Goal: Information Seeking & Learning: Learn about a topic

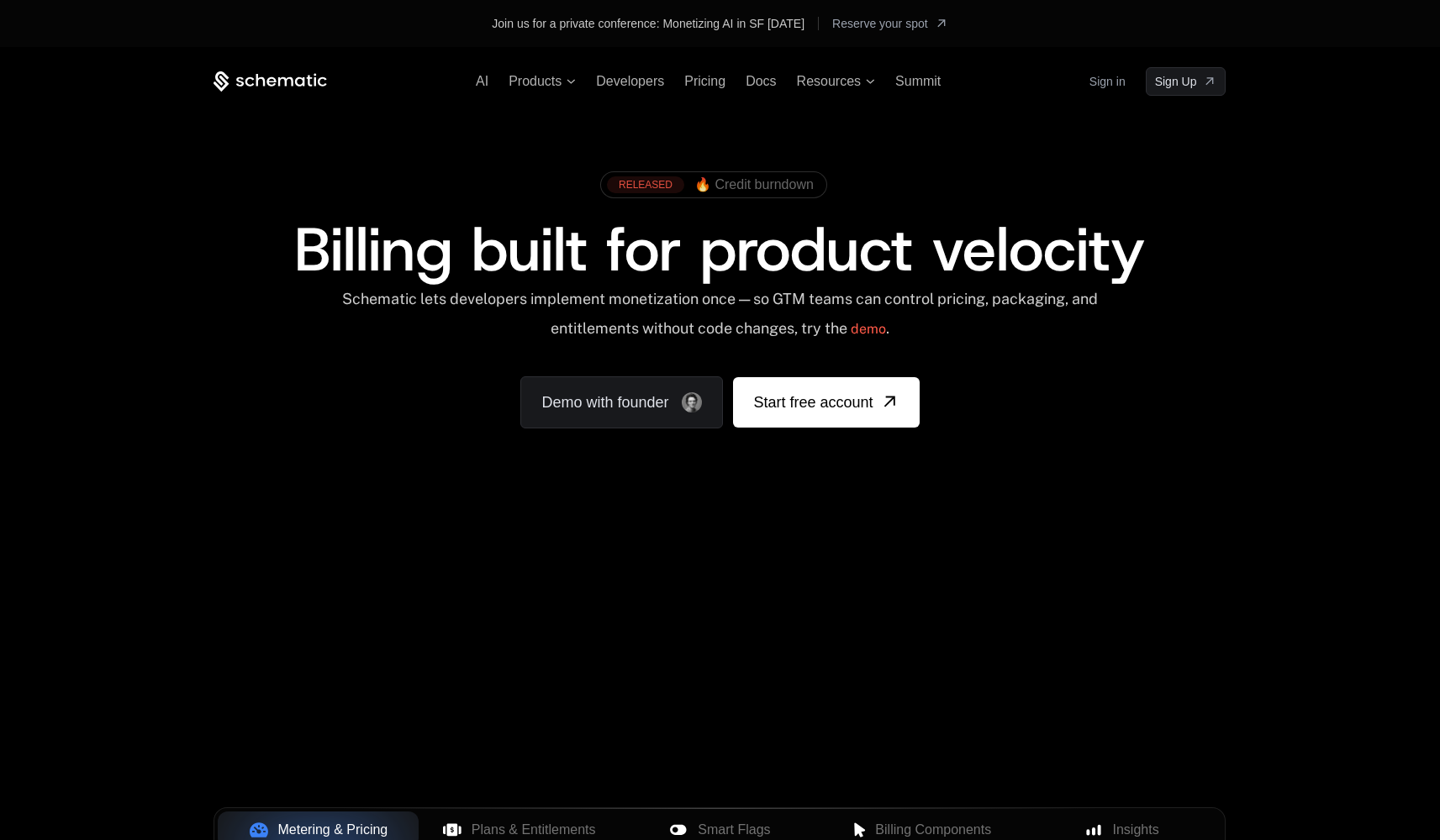
click at [715, 188] on span "🔥 Credit burndown" at bounding box center [754, 184] width 119 height 15
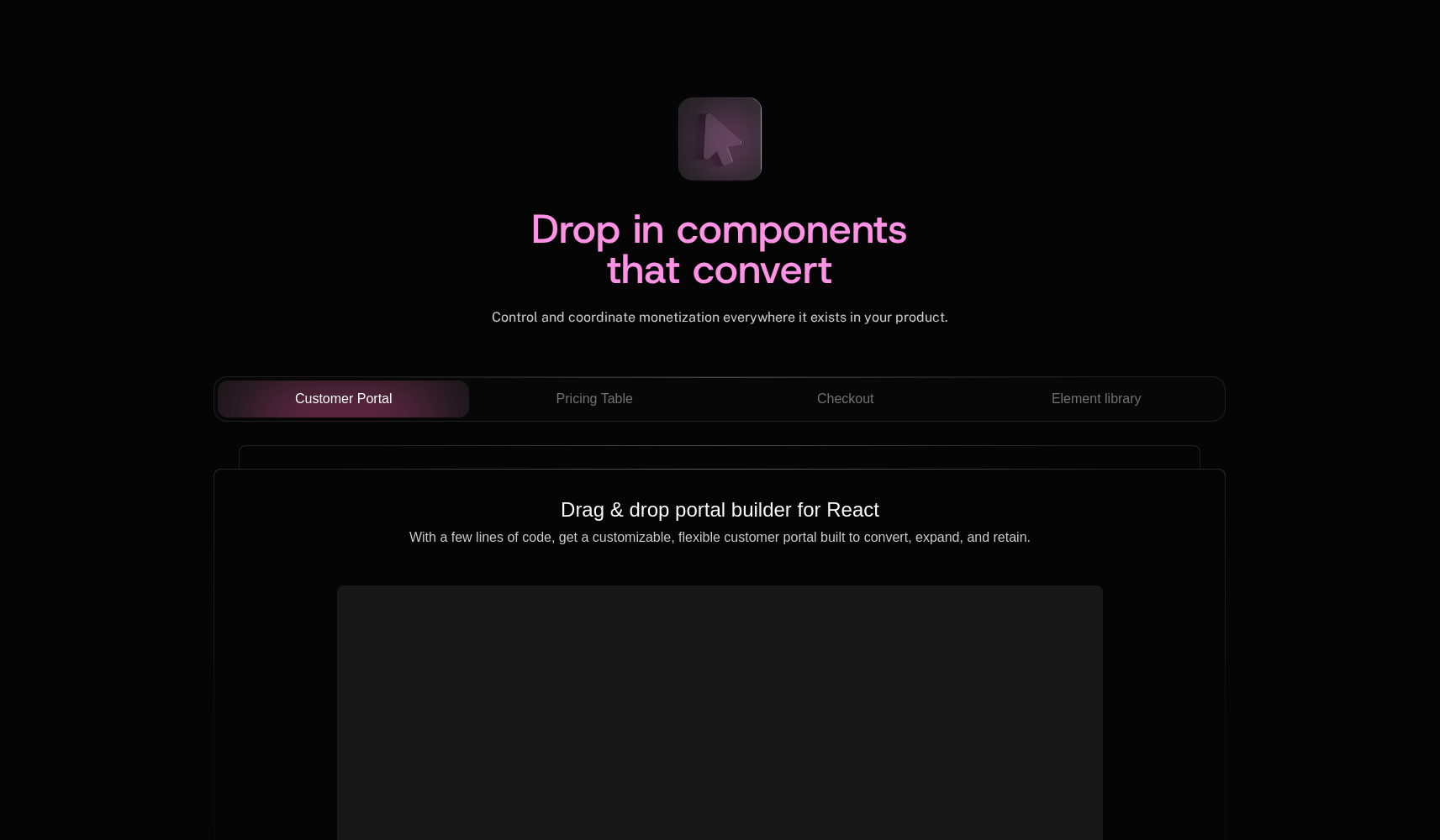
scroll to position [5882, 0]
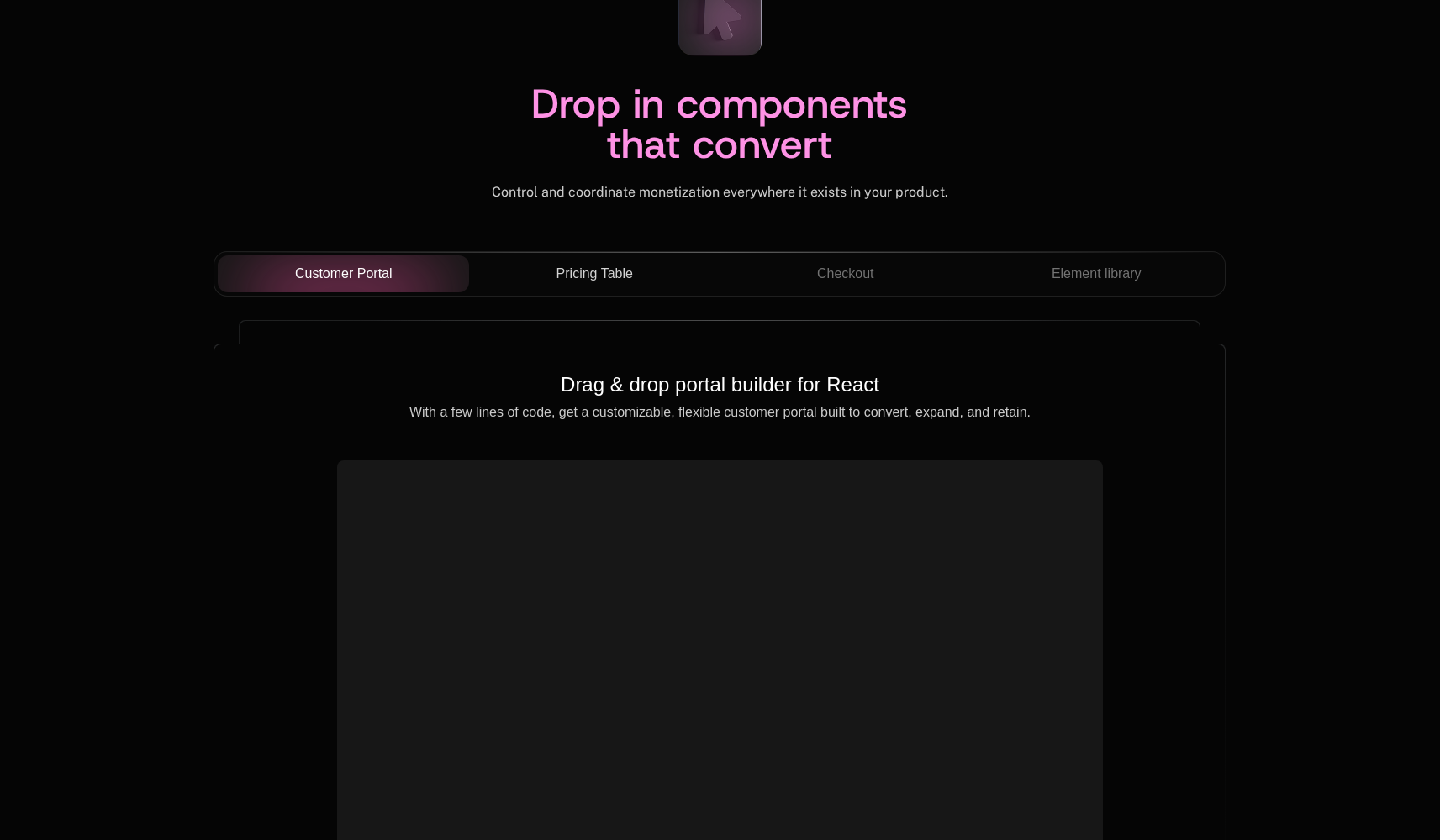
click at [582, 274] on span "Pricing Table" at bounding box center [595, 273] width 76 height 20
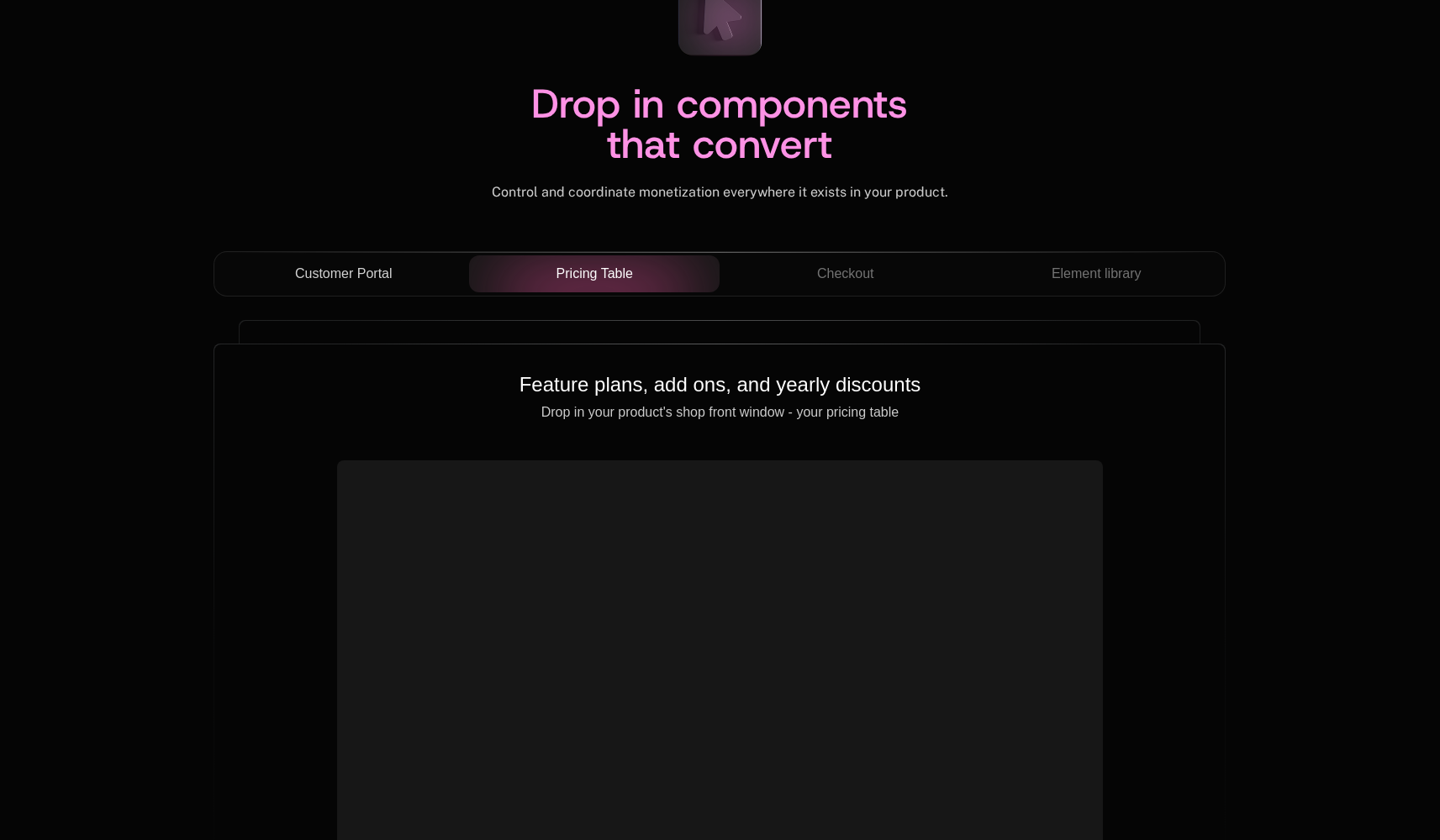
click at [382, 272] on span "Customer Portal" at bounding box center [344, 273] width 98 height 20
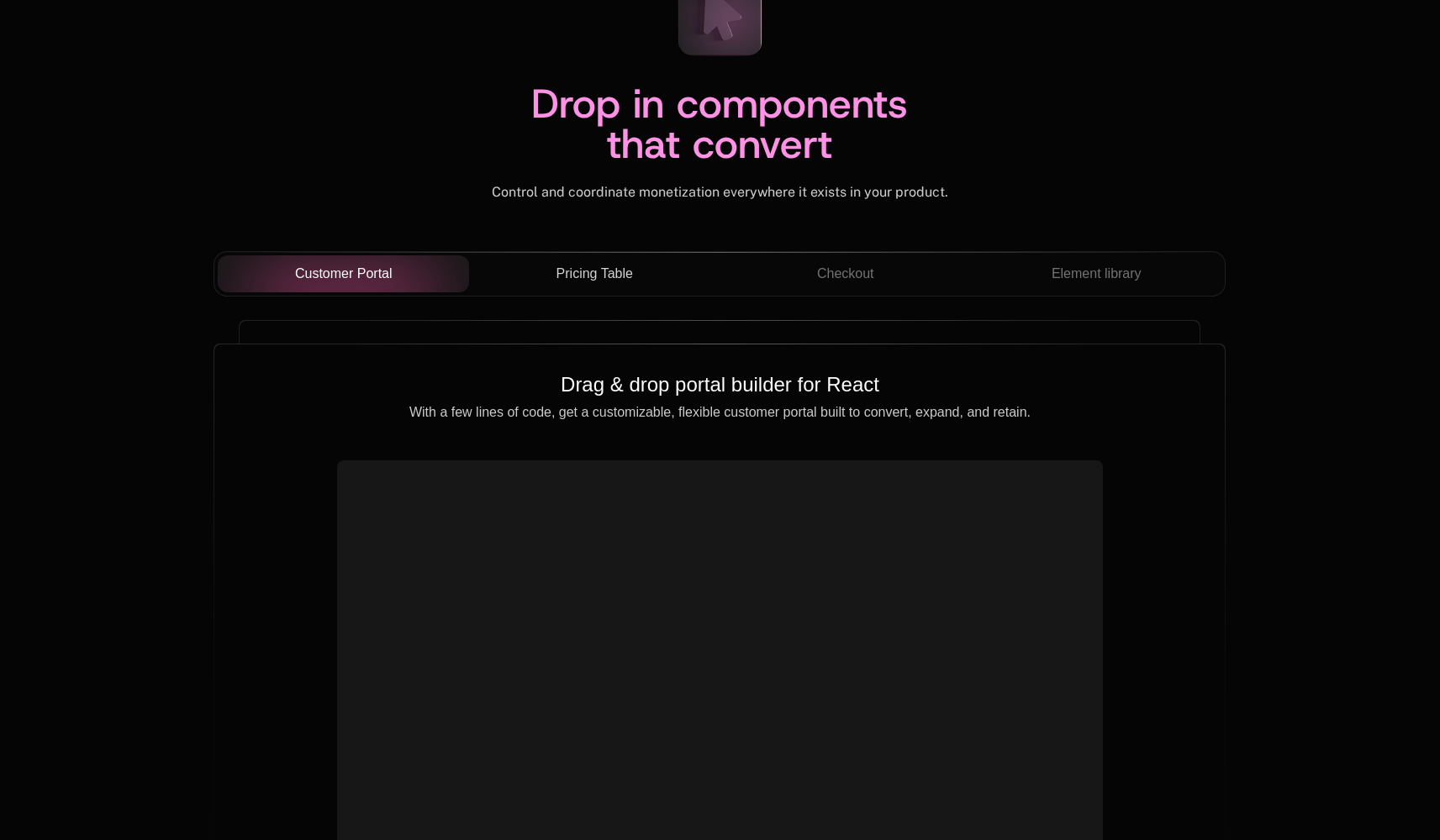
click at [608, 269] on span "Pricing Table" at bounding box center [595, 273] width 76 height 20
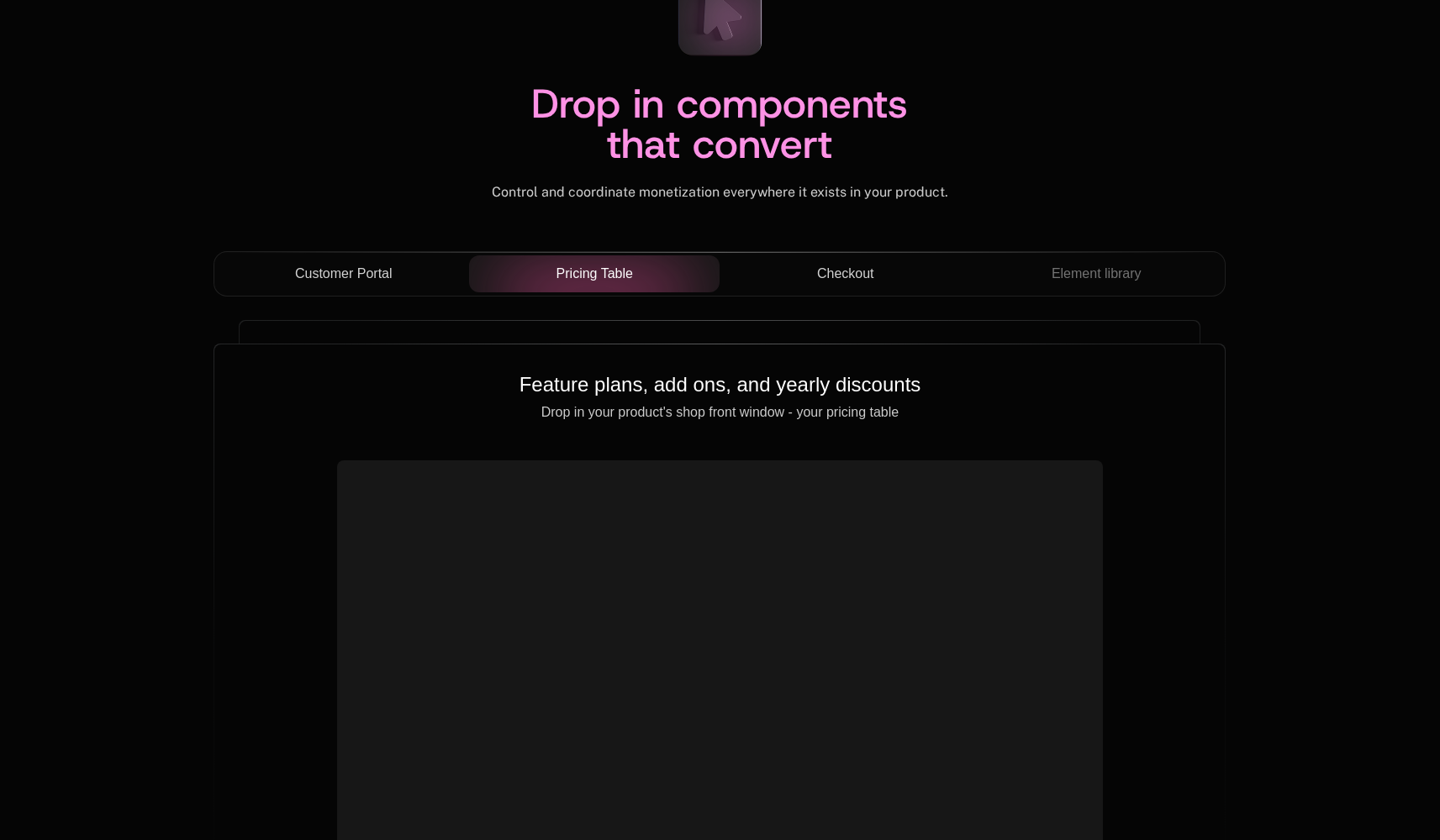
click at [846, 267] on span "Checkout" at bounding box center [845, 273] width 57 height 20
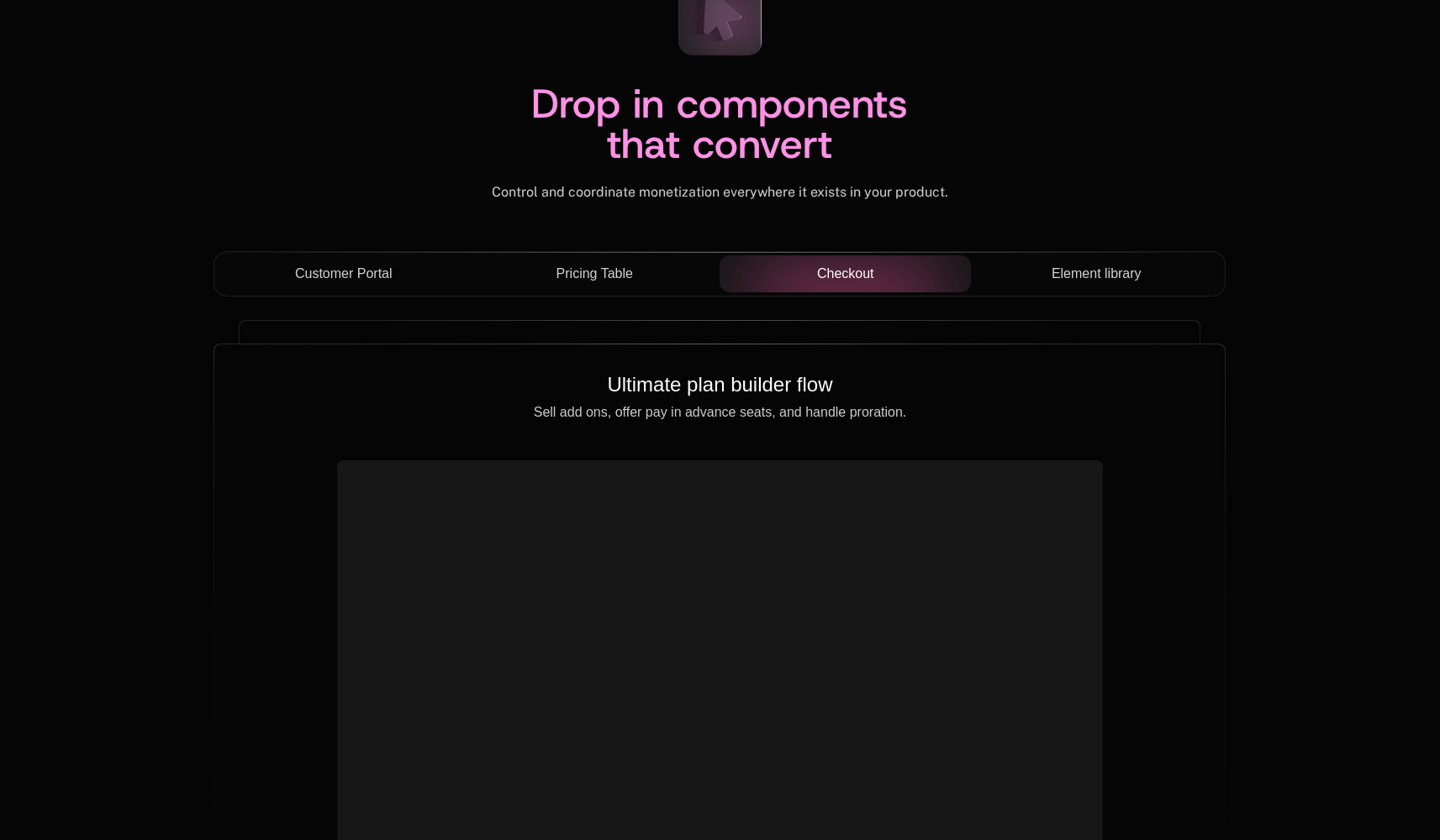
click at [1100, 275] on span "Element library" at bounding box center [1096, 273] width 90 height 20
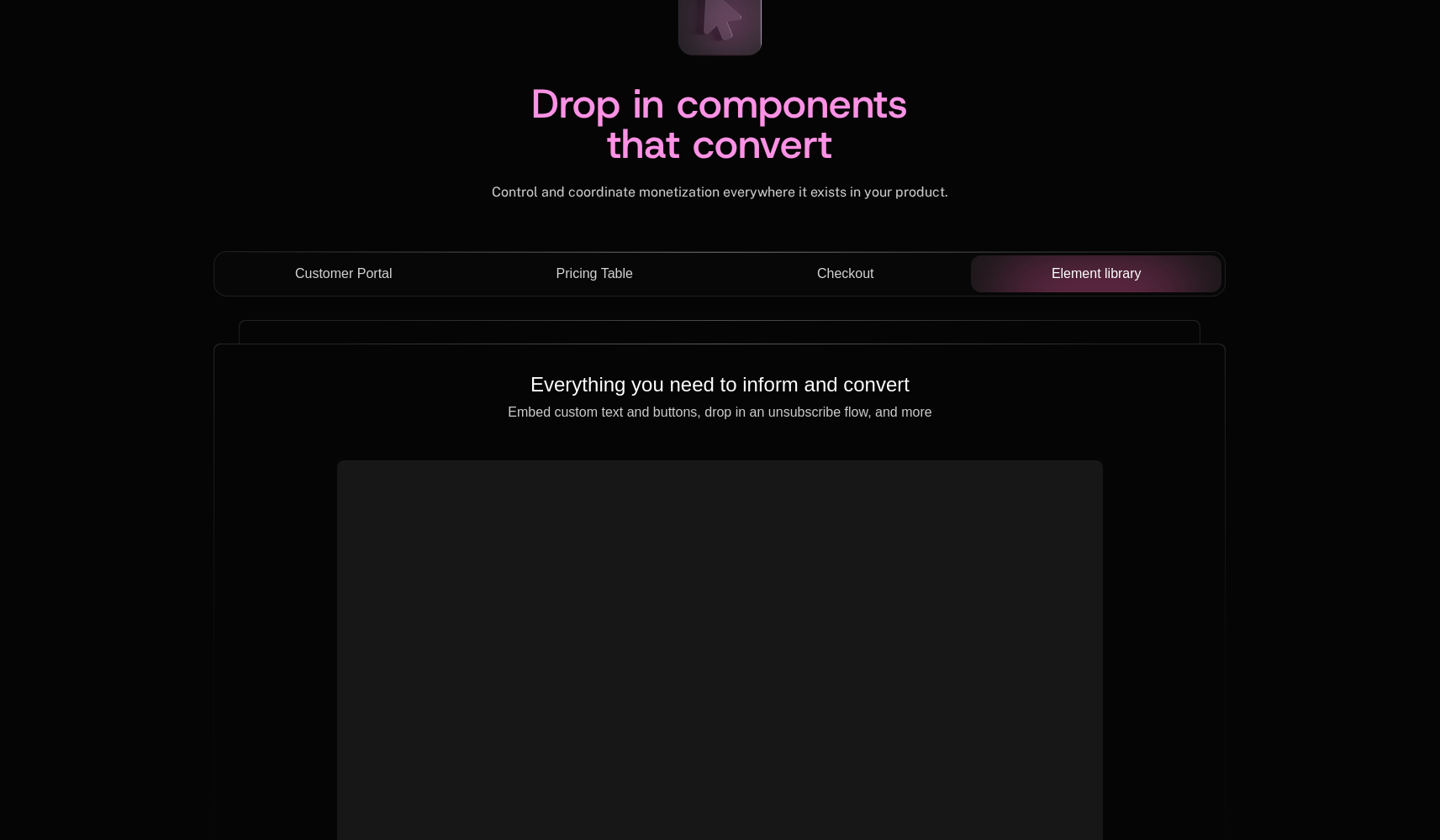
click at [832, 278] on span "Checkout" at bounding box center [845, 273] width 57 height 20
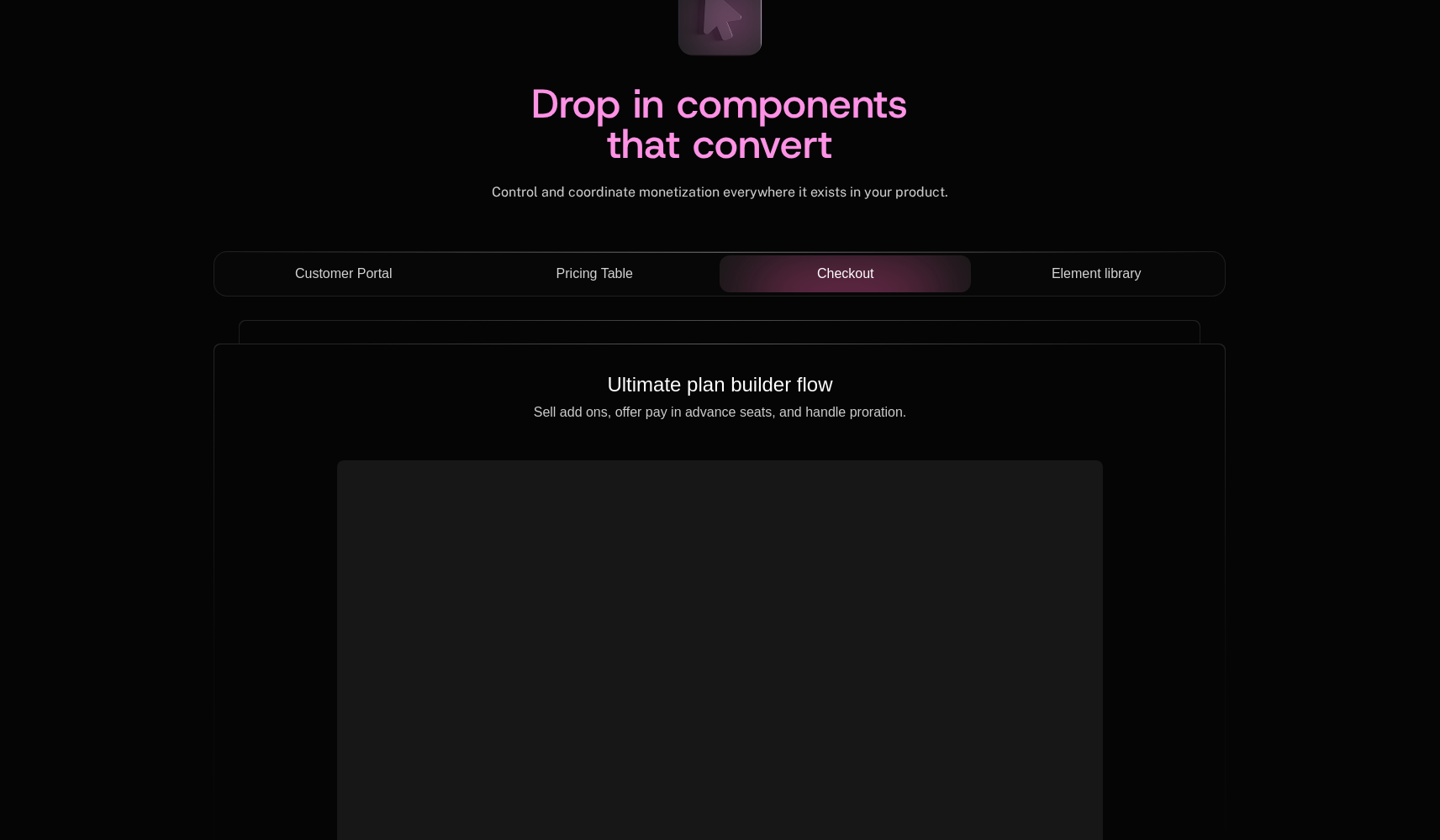
click at [639, 275] on div "Pricing Table" at bounding box center [594, 273] width 224 height 20
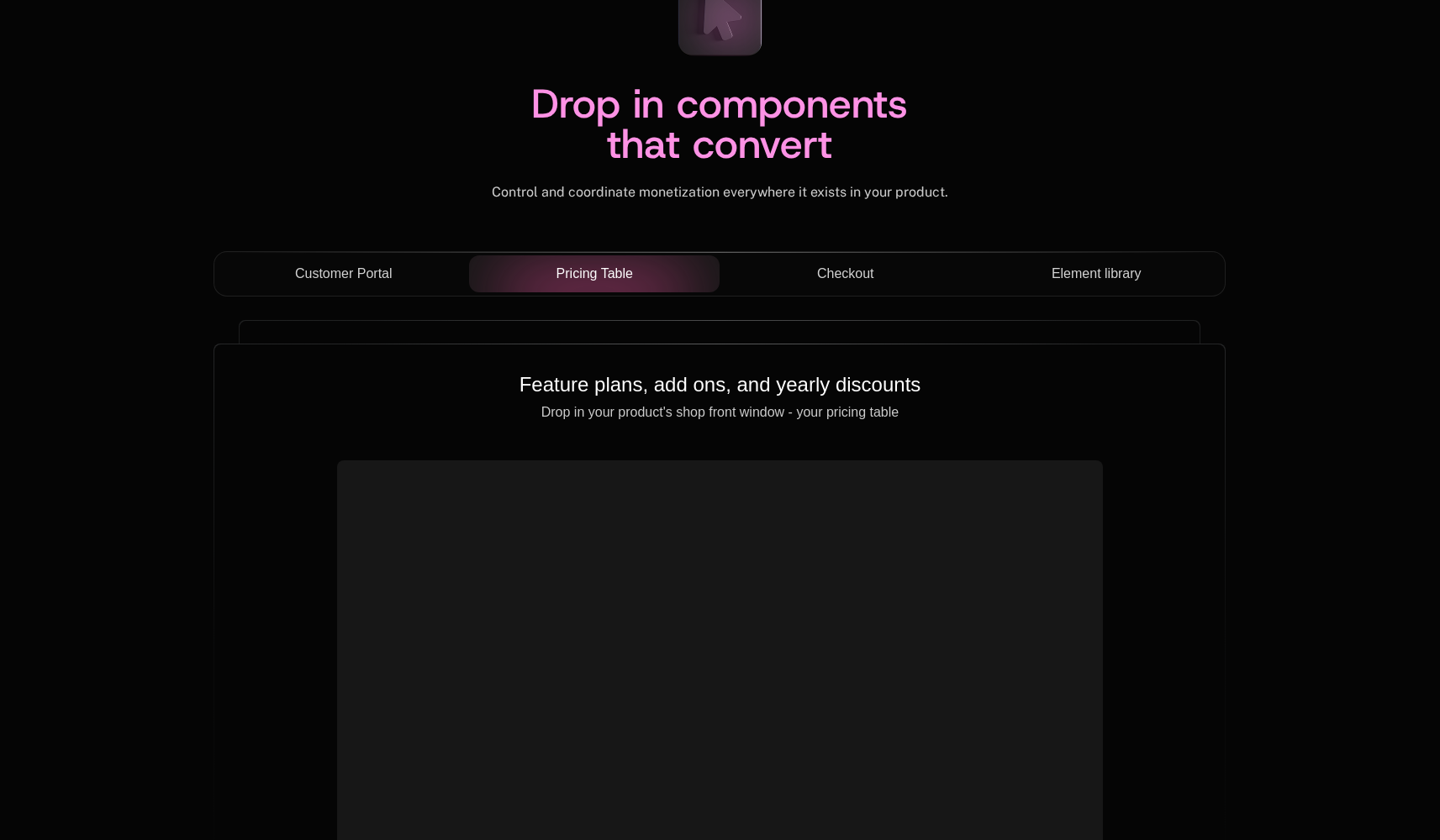
click at [346, 279] on span "Customer Portal" at bounding box center [344, 273] width 98 height 20
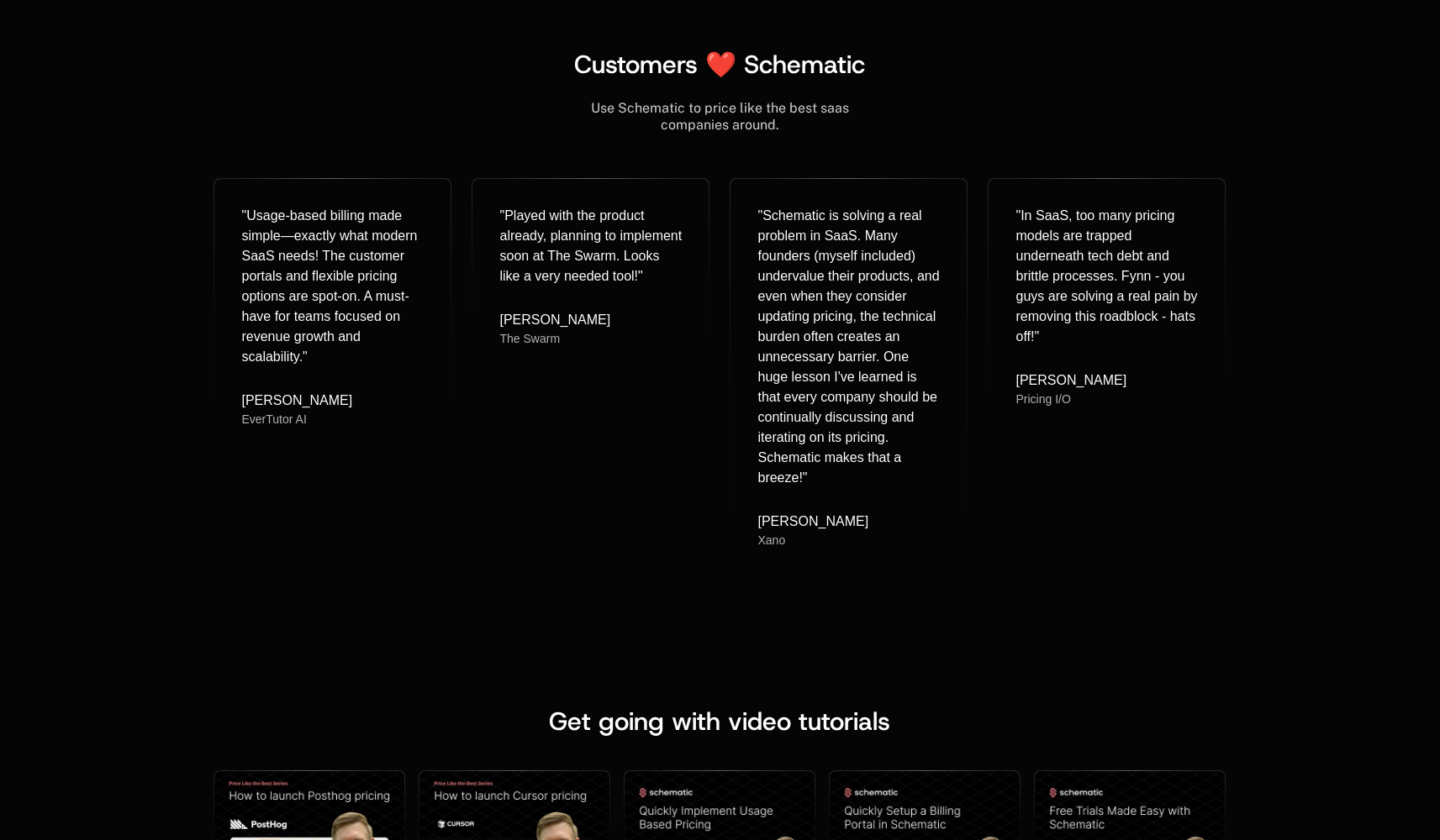
scroll to position [7387, 0]
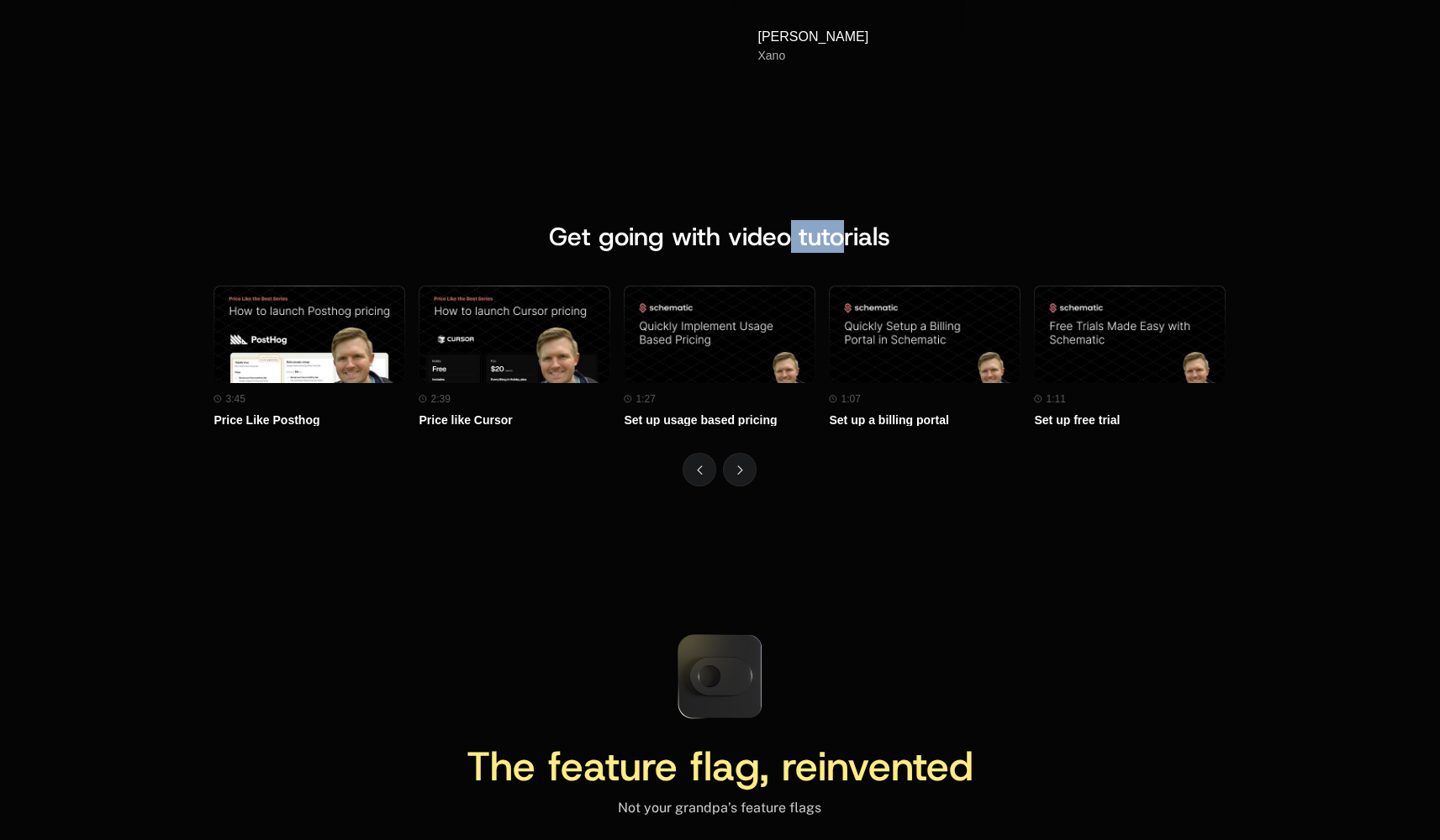
drag, startPoint x: 790, startPoint y: 234, endPoint x: 847, endPoint y: 235, distance: 57.0
click at [847, 235] on span "Get going with video tutorials" at bounding box center [719, 236] width 341 height 33
click at [587, 241] on span "Get going with video tutorials" at bounding box center [719, 236] width 341 height 33
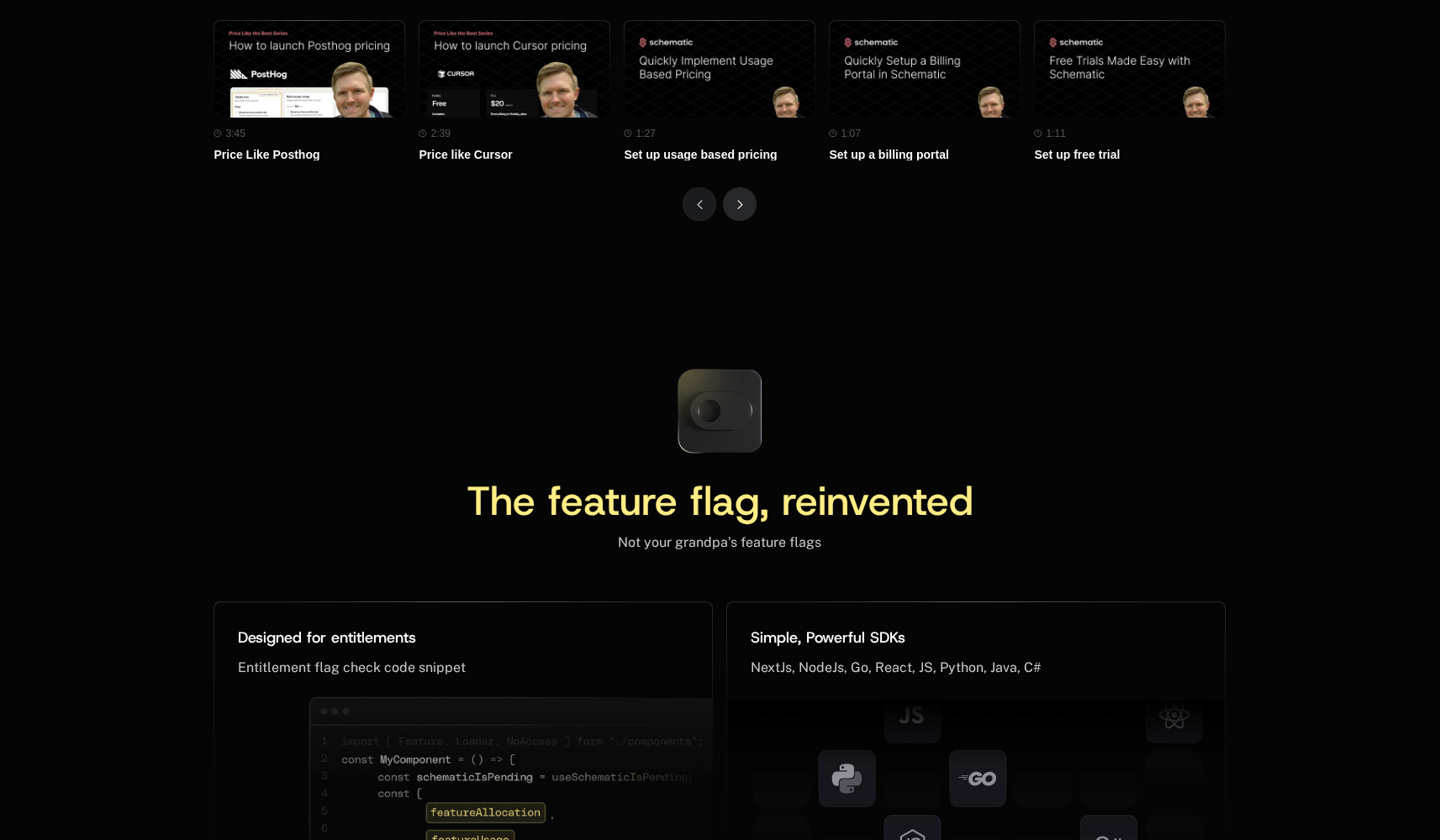
click at [740, 209] on icon "Next" at bounding box center [740, 204] width 6 height 10
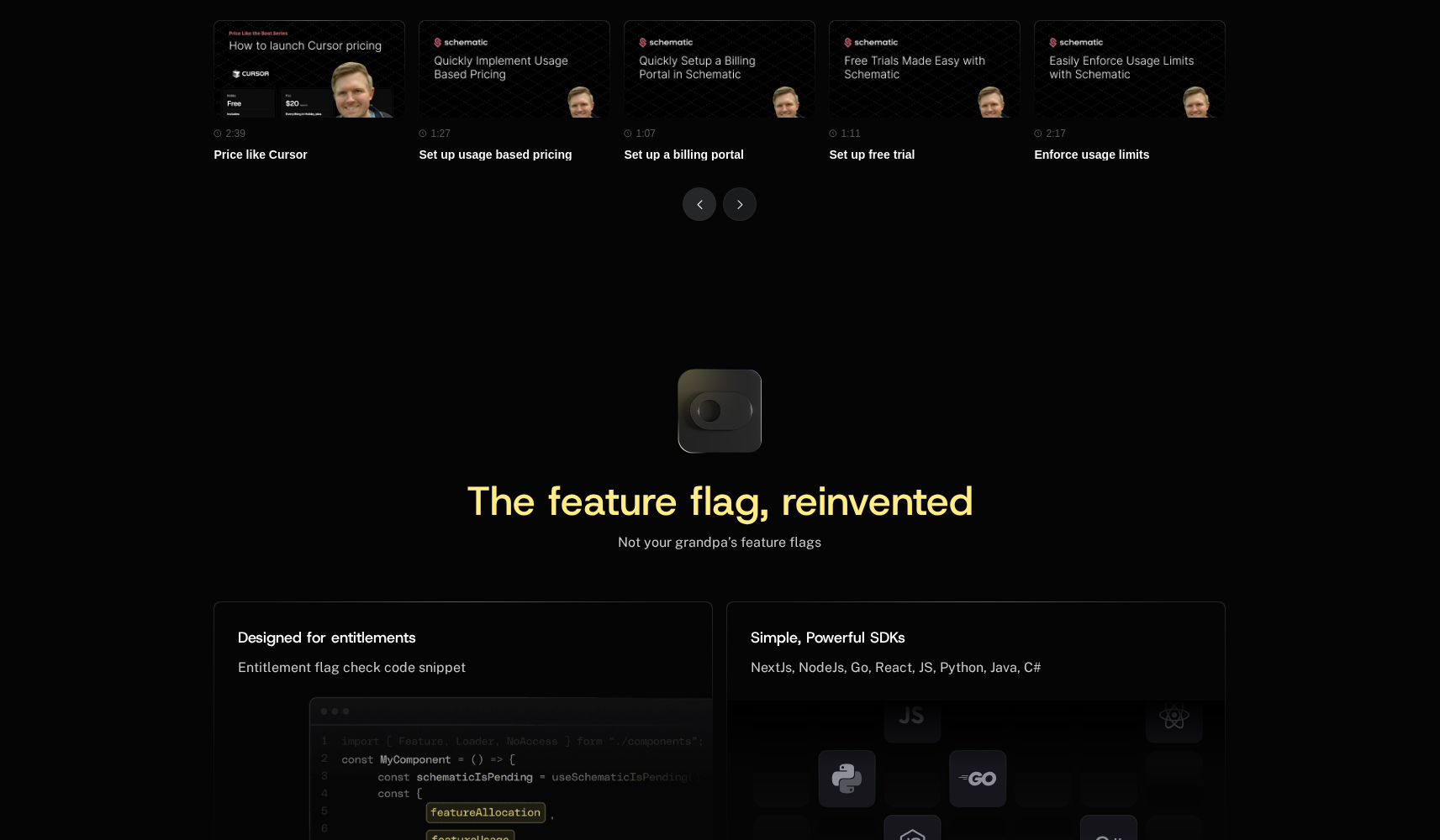
click at [708, 221] on button "Previous" at bounding box center [699, 204] width 34 height 34
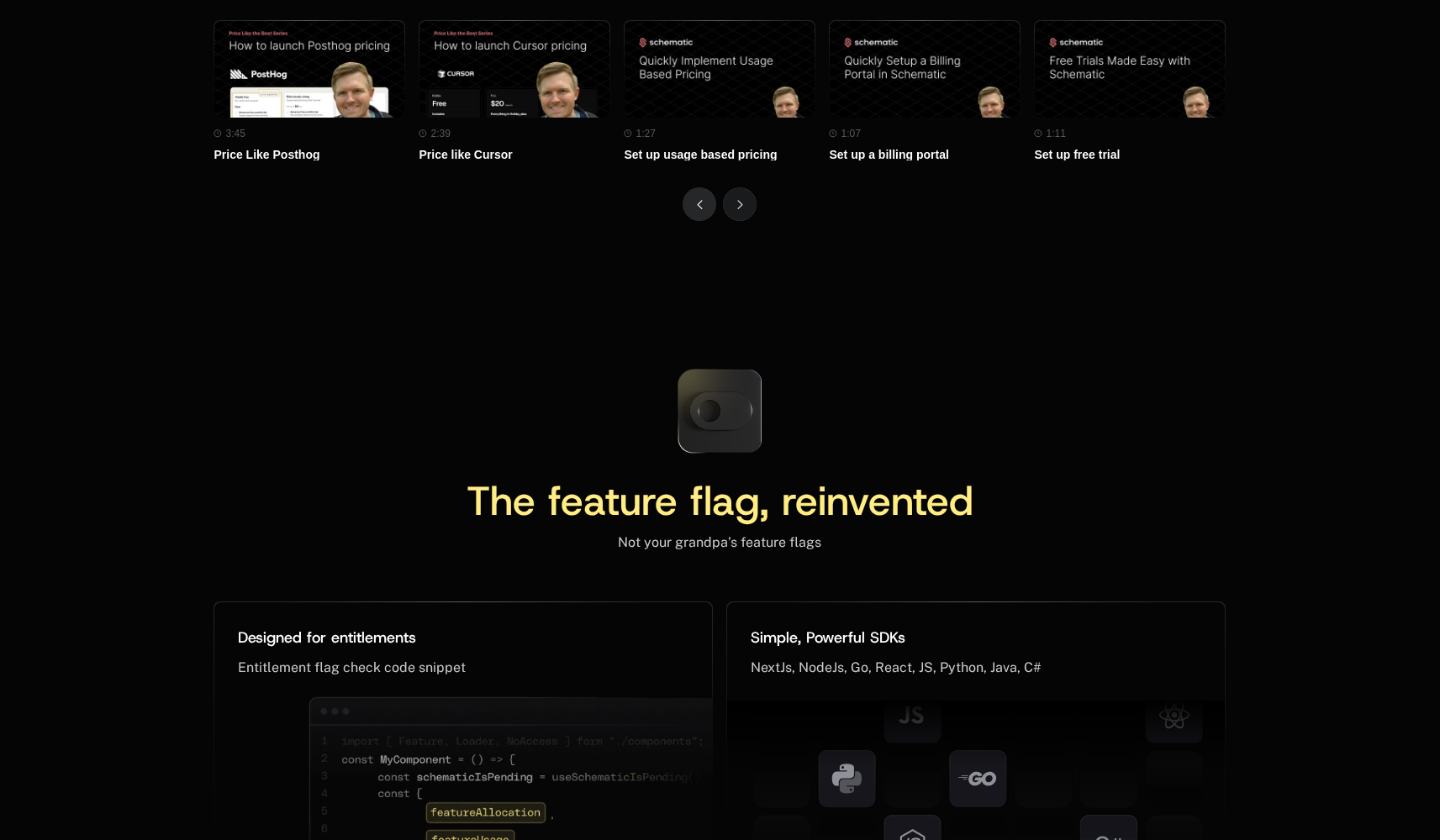
scroll to position [8175, 0]
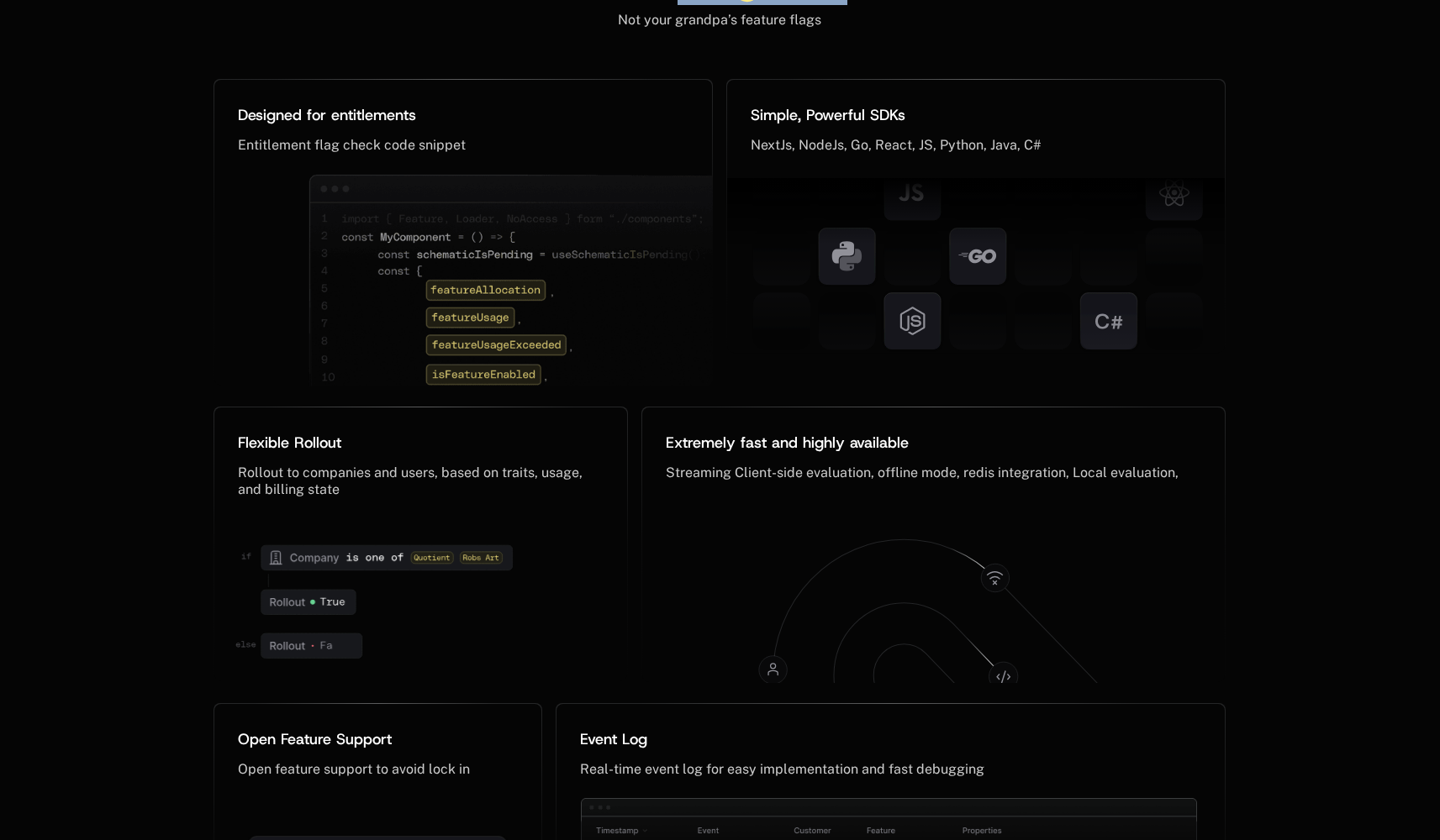
drag, startPoint x: 668, startPoint y: 154, endPoint x: 886, endPoint y: 158, distance: 218.0
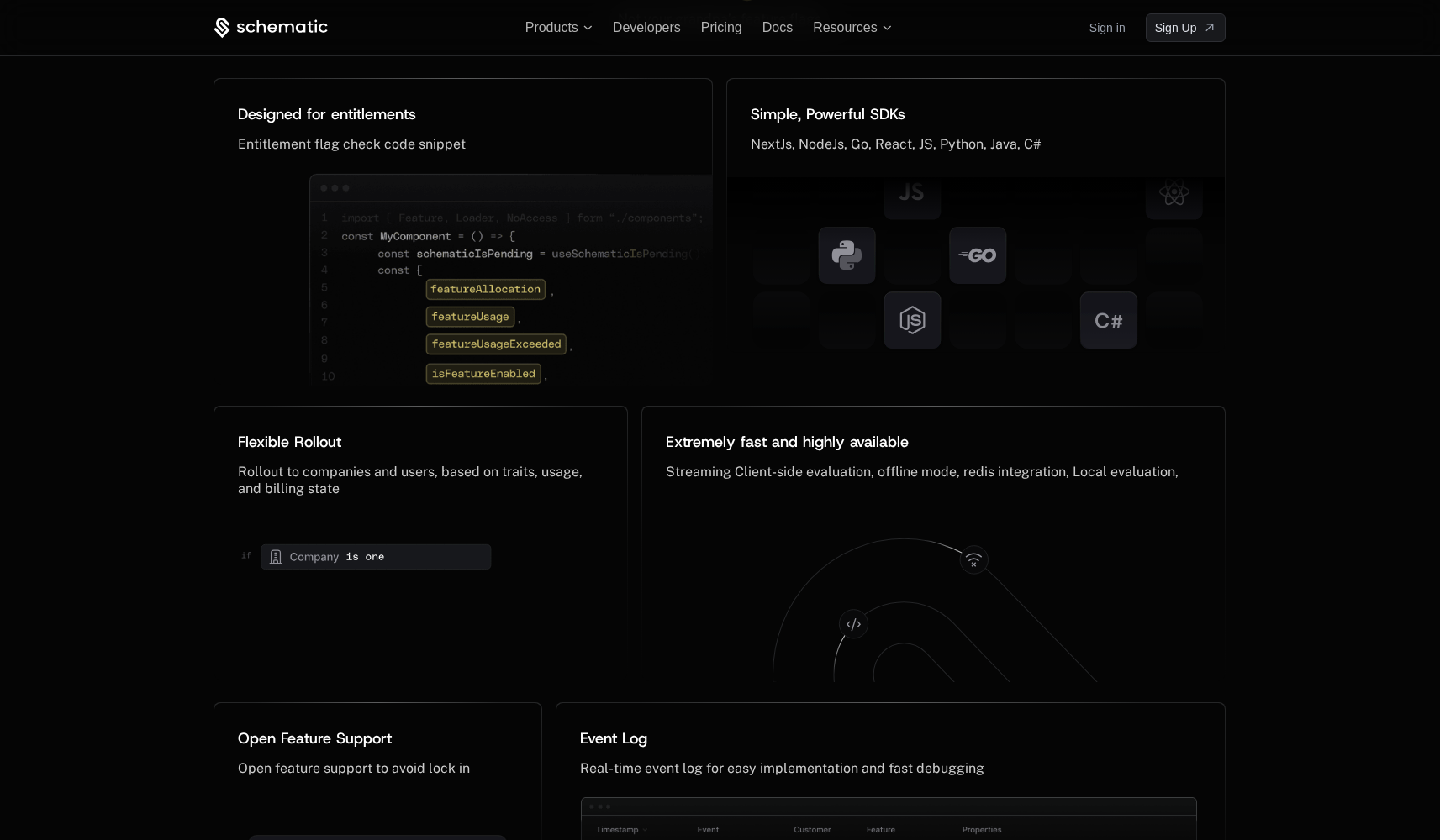
scroll to position [6793, 0]
